Goal: Task Accomplishment & Management: Manage account settings

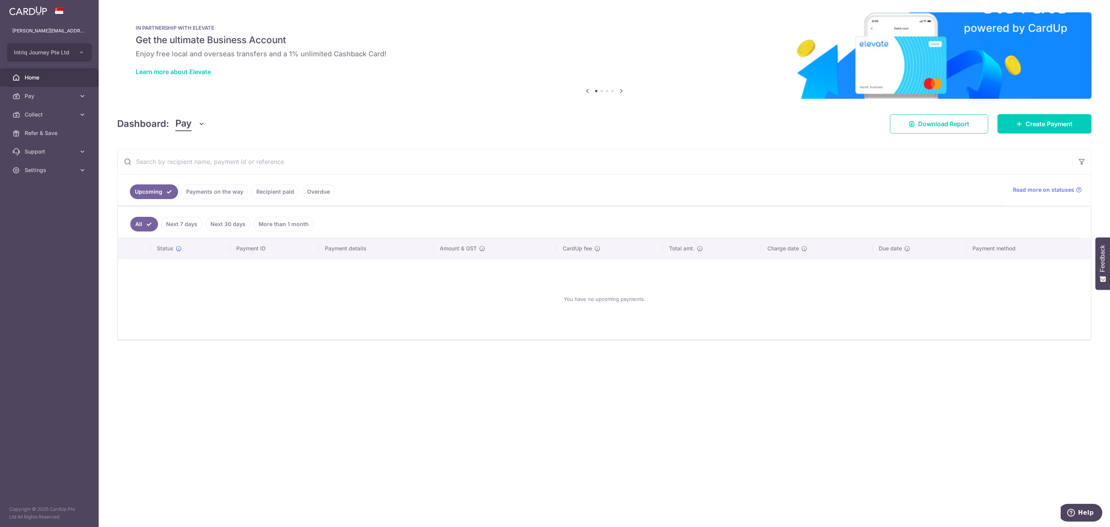
click at [194, 122] on button "Pay" at bounding box center [190, 123] width 30 height 15
click at [195, 160] on link "Collect" at bounding box center [216, 164] width 80 height 19
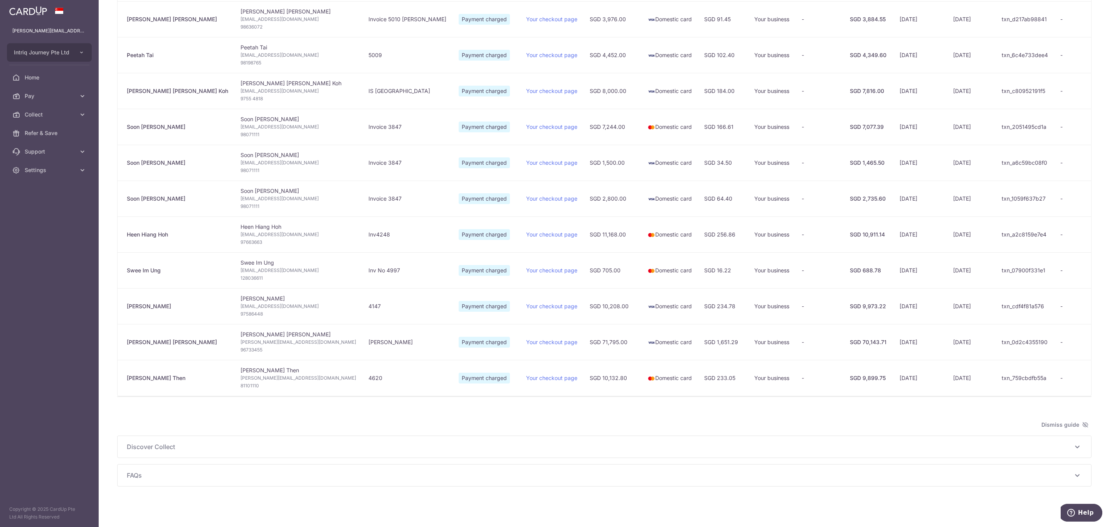
scroll to position [223, 0]
type input "[DATE]"
drag, startPoint x: 833, startPoint y: 231, endPoint x: 844, endPoint y: 231, distance: 11.6
click at [850, 231] on div "SGD 10,911.14" at bounding box center [868, 233] width 37 height 8
